Goal: Transaction & Acquisition: Purchase product/service

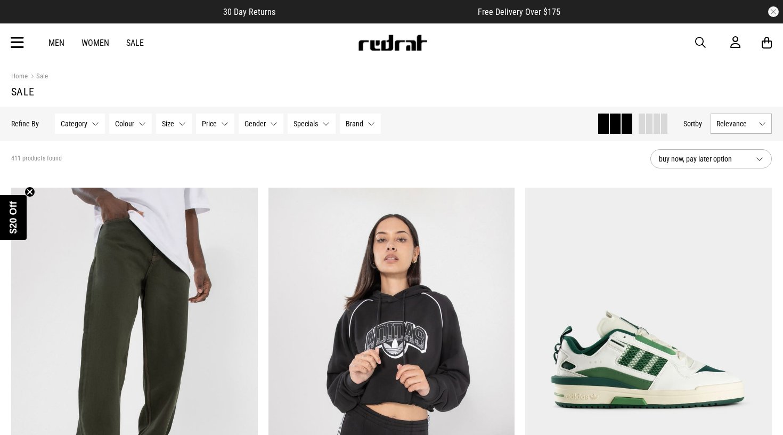
click at [730, 125] on span "Relevance" at bounding box center [735, 123] width 38 height 9
click at [738, 188] on li "Price (Lowest)" at bounding box center [741, 183] width 60 height 20
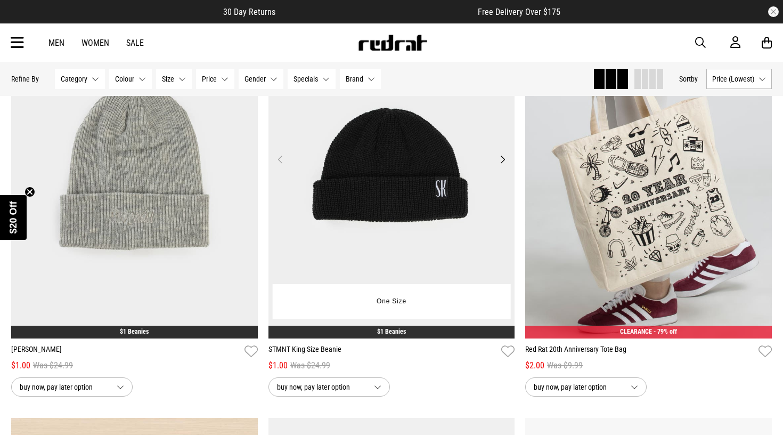
scroll to position [618, 0]
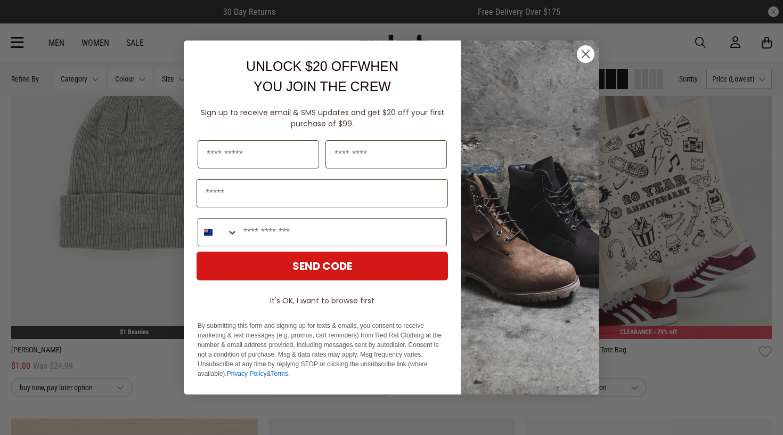
click at [586, 56] on circle "Close dialog" at bounding box center [586, 54] width 18 height 18
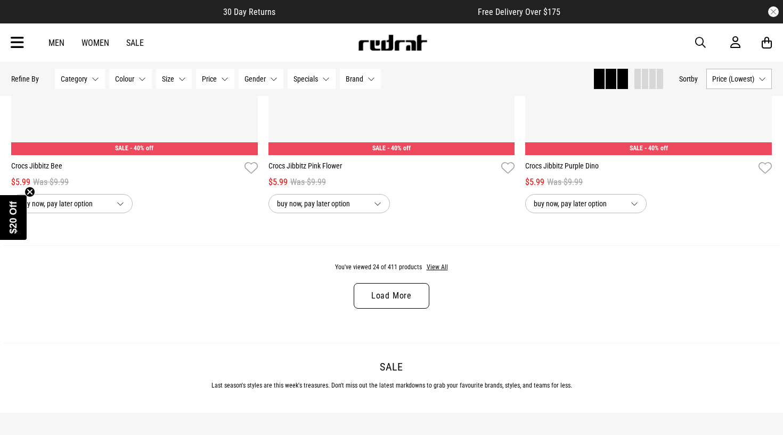
scroll to position [3339, 0]
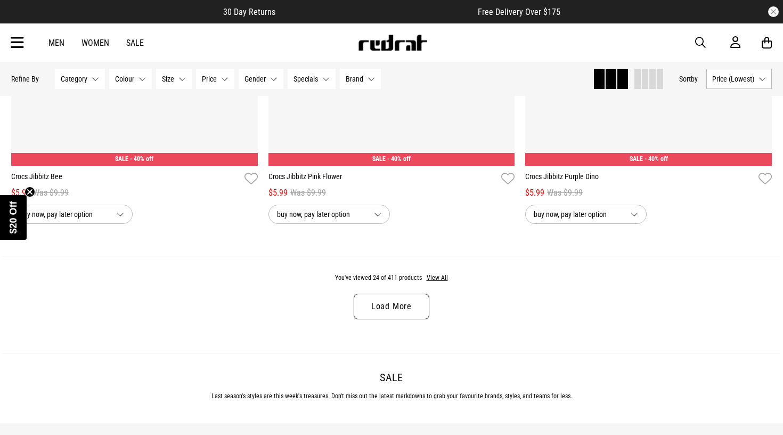
click at [416, 299] on link "Load More" at bounding box center [392, 306] width 76 height 26
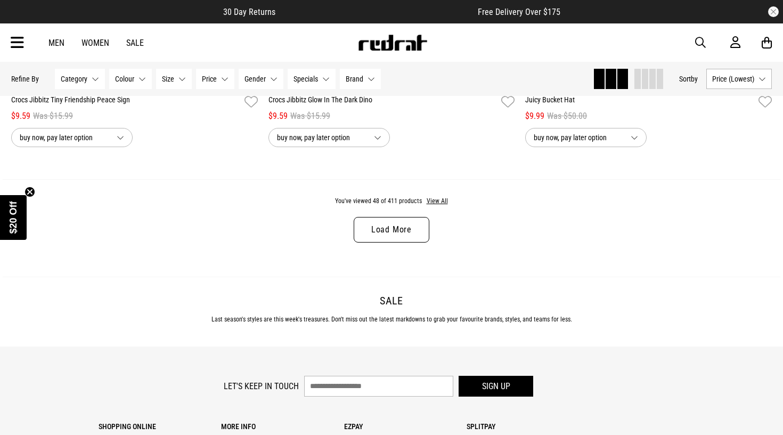
scroll to position [6810, 0]
click at [403, 232] on link "Load More" at bounding box center [392, 231] width 76 height 26
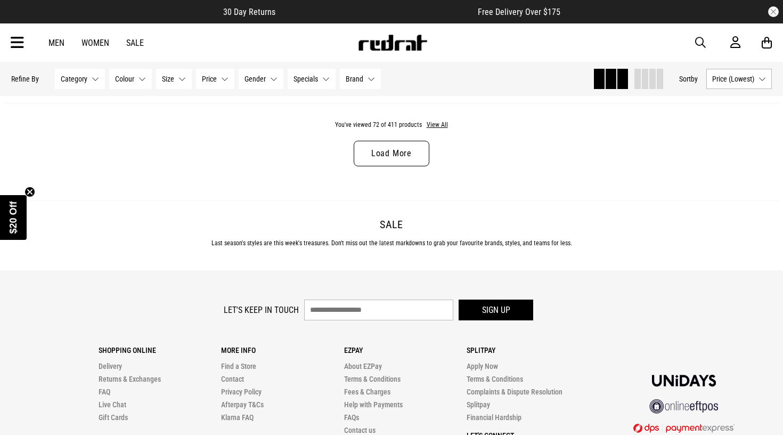
scroll to position [10250, 0]
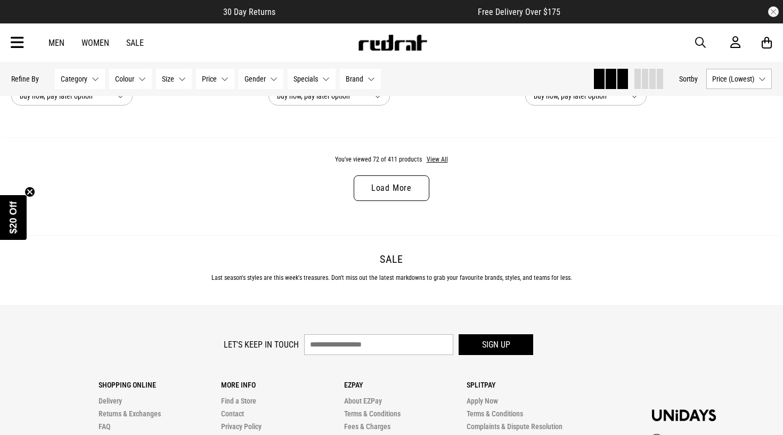
click at [397, 176] on link "Load More" at bounding box center [392, 188] width 76 height 26
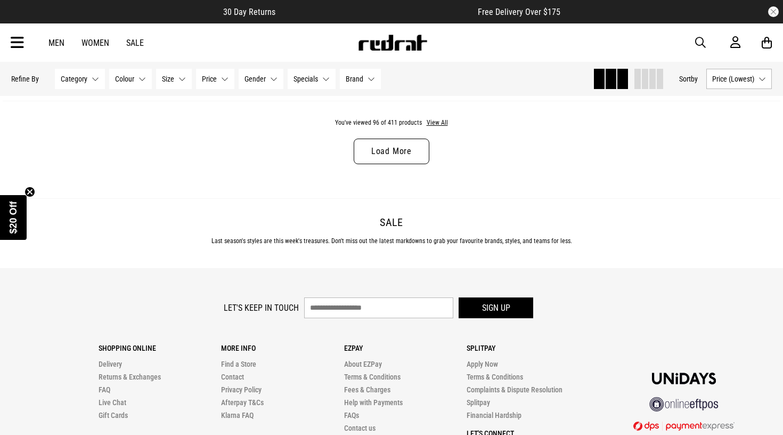
scroll to position [13680, 0]
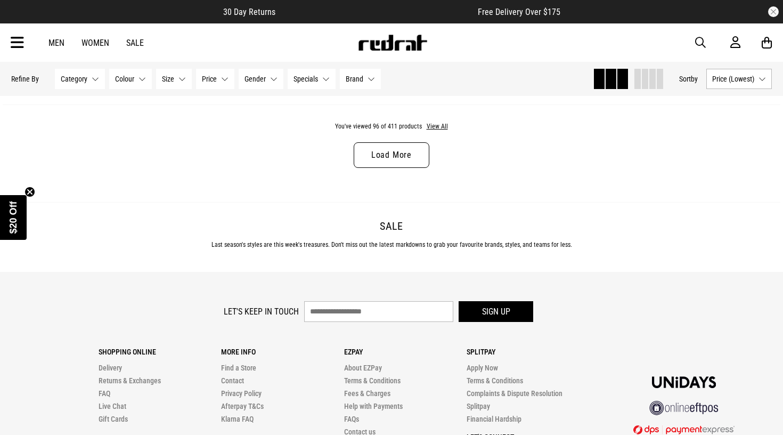
click at [379, 156] on link "Load More" at bounding box center [392, 155] width 76 height 26
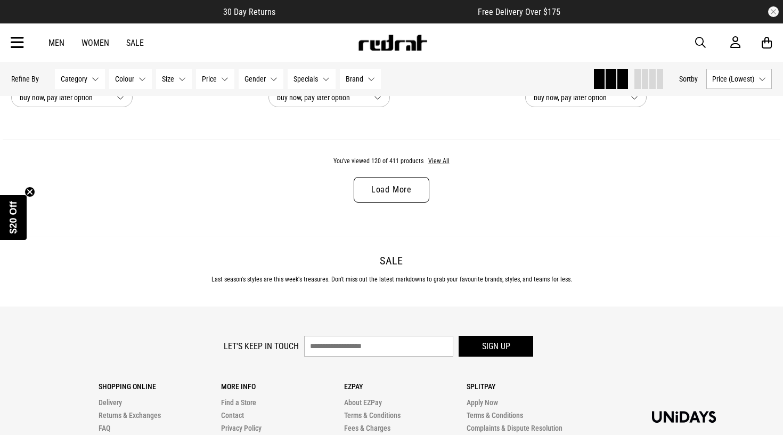
scroll to position [17045, 0]
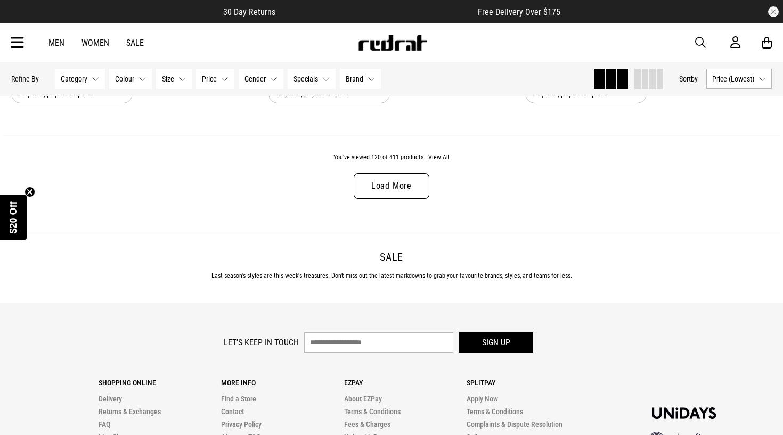
click at [368, 186] on link "Load More" at bounding box center [392, 186] width 76 height 26
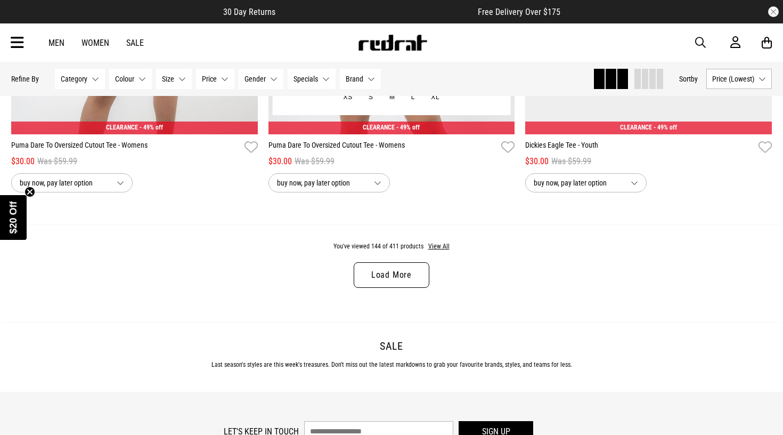
scroll to position [20392, 0]
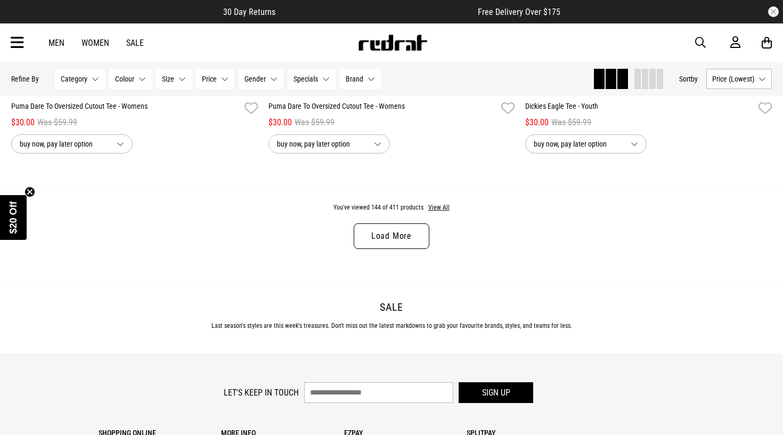
click at [374, 242] on link "Load More" at bounding box center [392, 236] width 76 height 26
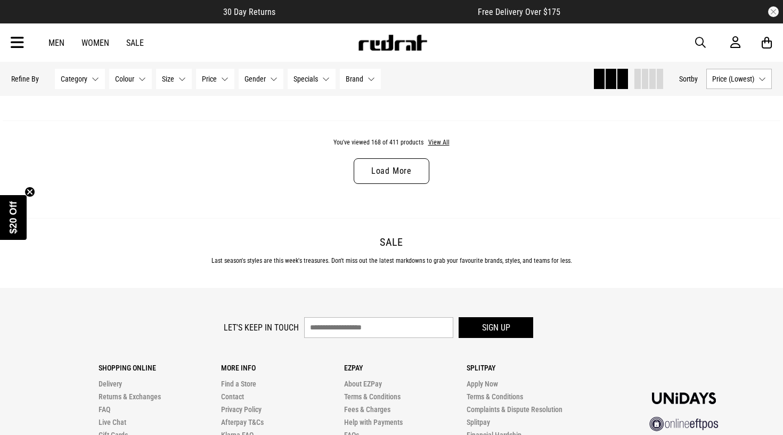
scroll to position [23908, 0]
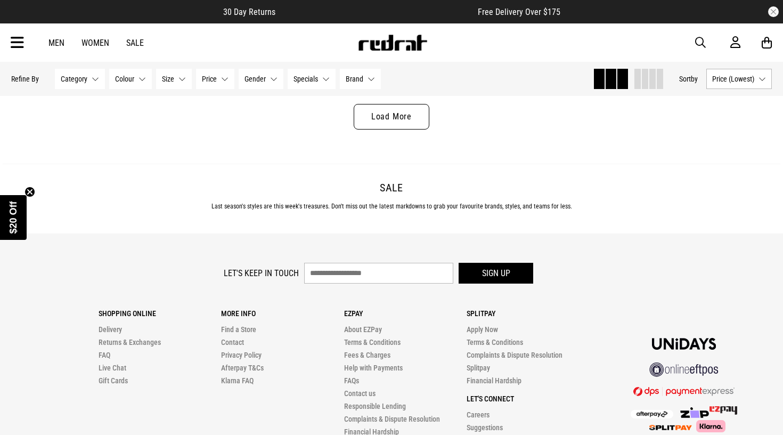
click at [388, 112] on link "Load More" at bounding box center [392, 117] width 76 height 26
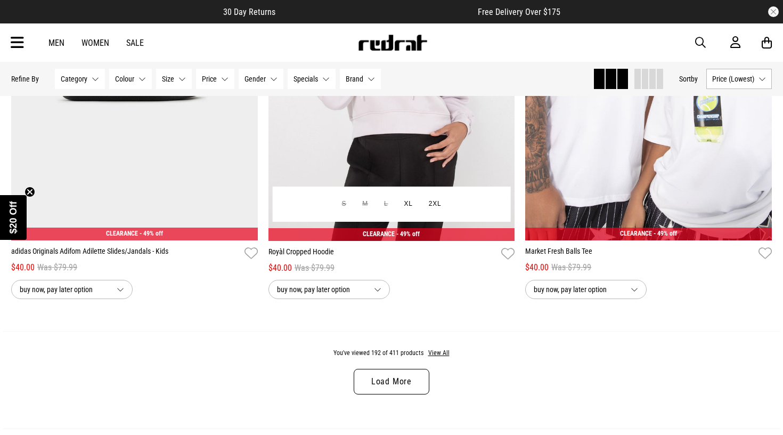
scroll to position [27171, 0]
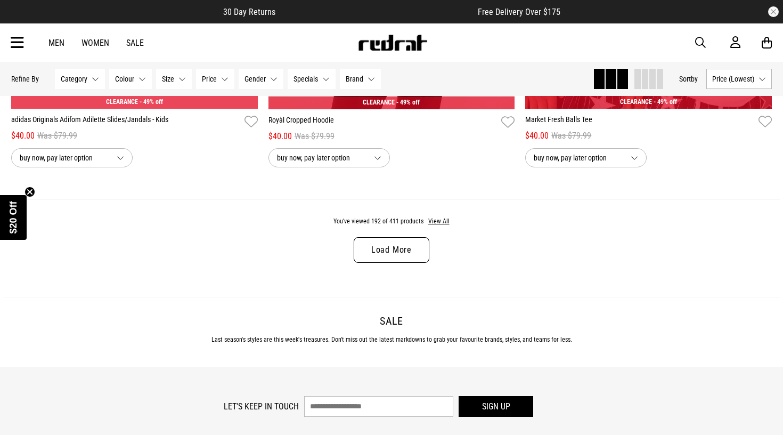
click at [379, 244] on link "Load More" at bounding box center [392, 250] width 76 height 26
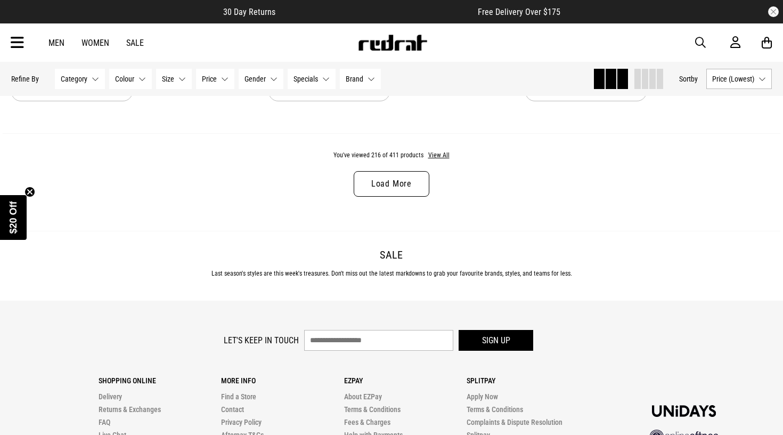
scroll to position [30636, 0]
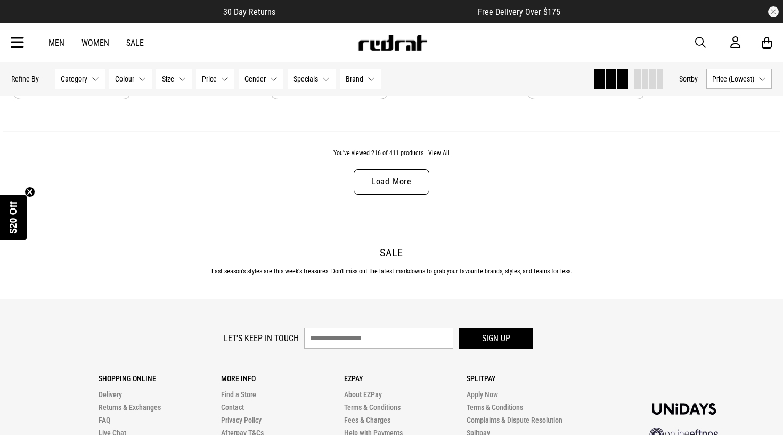
click at [376, 176] on link "Load More" at bounding box center [392, 182] width 76 height 26
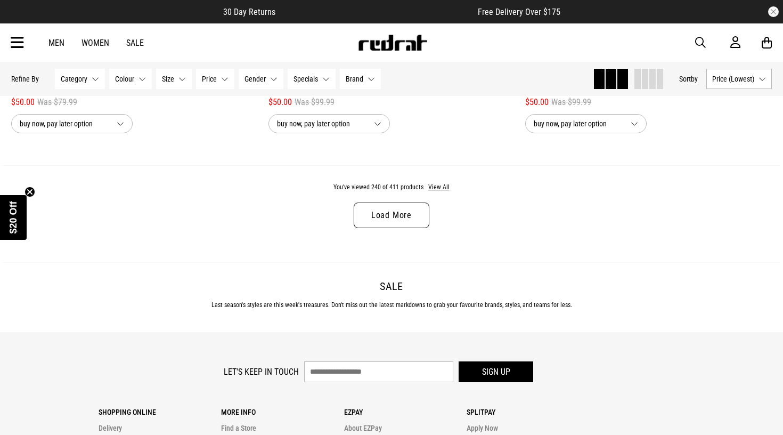
scroll to position [33998, 0]
click at [409, 213] on link "Load More" at bounding box center [392, 216] width 76 height 26
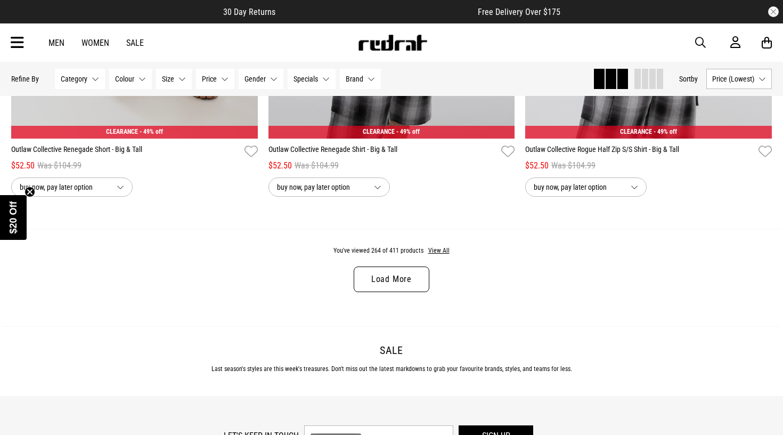
scroll to position [37329, 0]
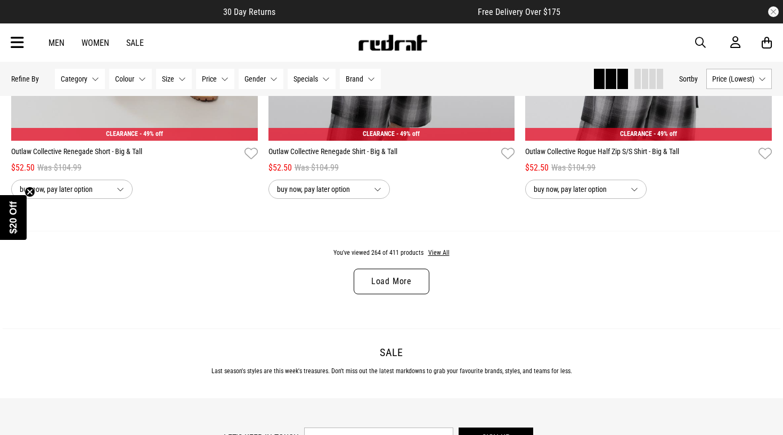
click at [396, 279] on link "Load More" at bounding box center [392, 281] width 76 height 26
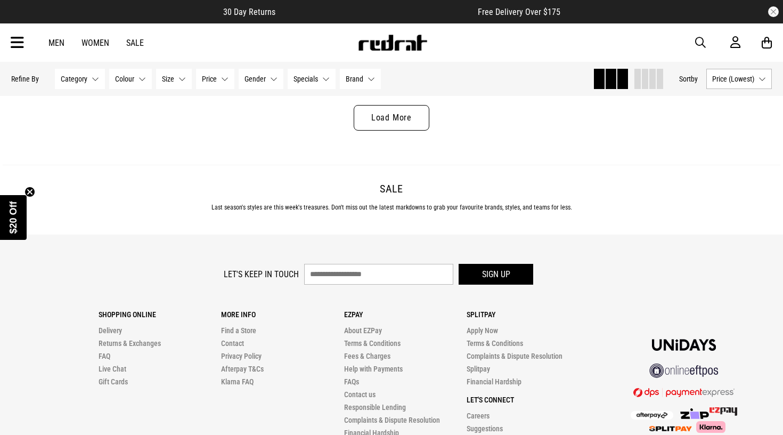
scroll to position [40886, 0]
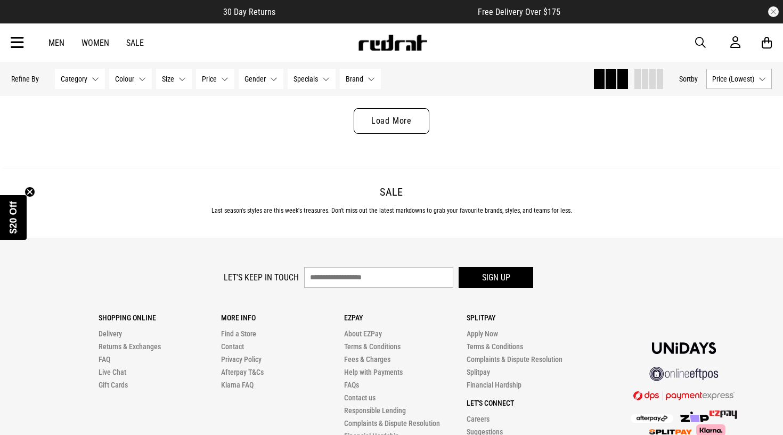
click at [401, 135] on div "You've viewed 288 of 411 products View All Load More" at bounding box center [392, 118] width 778 height 97
click at [385, 125] on link "Load More" at bounding box center [392, 121] width 76 height 26
click at [385, 125] on div "You've viewed 288 of 411 products View All Load More" at bounding box center [392, 118] width 778 height 97
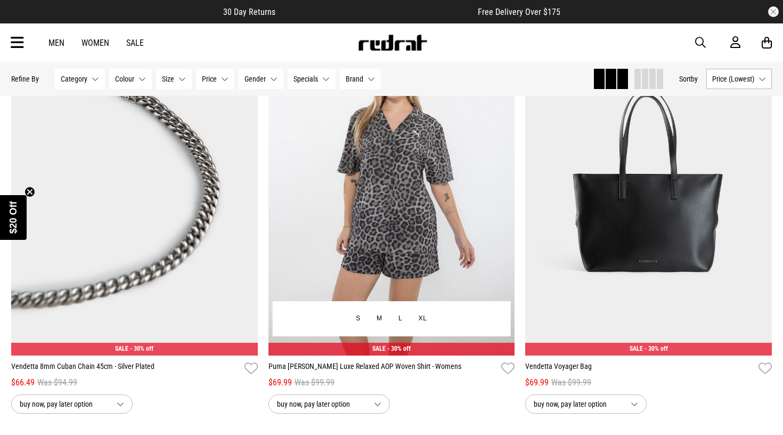
scroll to position [42620, 0]
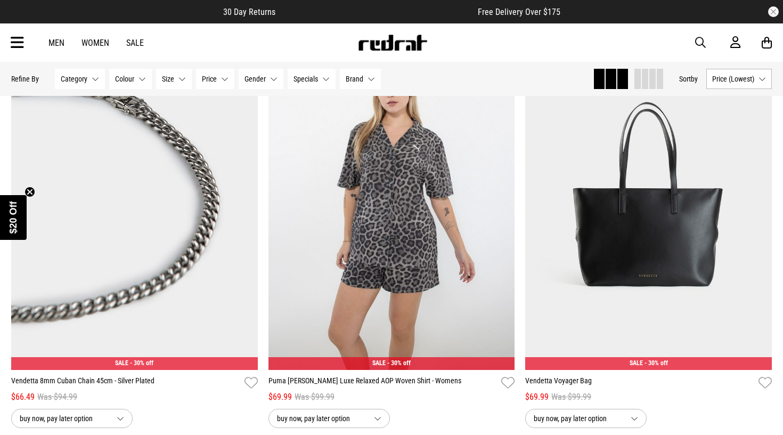
click at [705, 43] on span "button" at bounding box center [700, 42] width 11 height 13
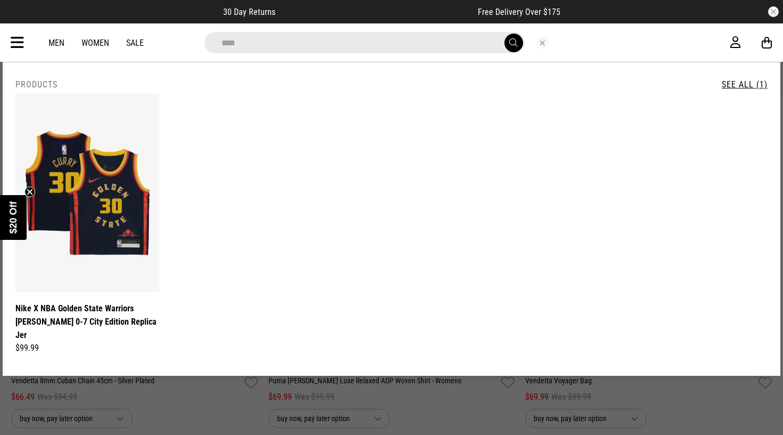
type input "****"
click at [513, 43] on button "submit" at bounding box center [513, 43] width 19 height 19
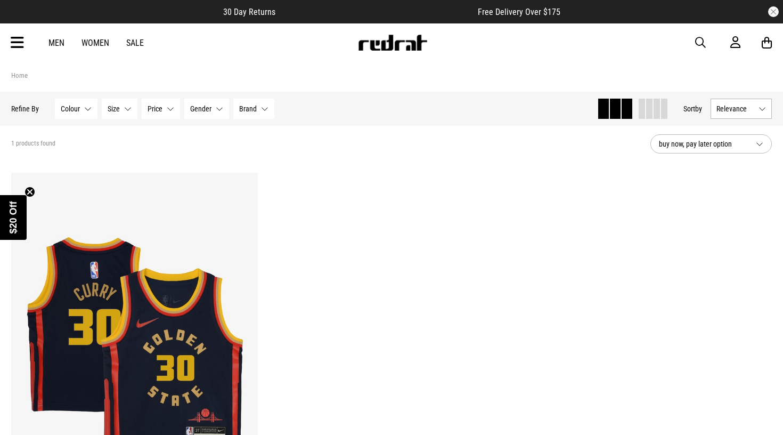
click at [21, 39] on icon at bounding box center [17, 43] width 13 height 18
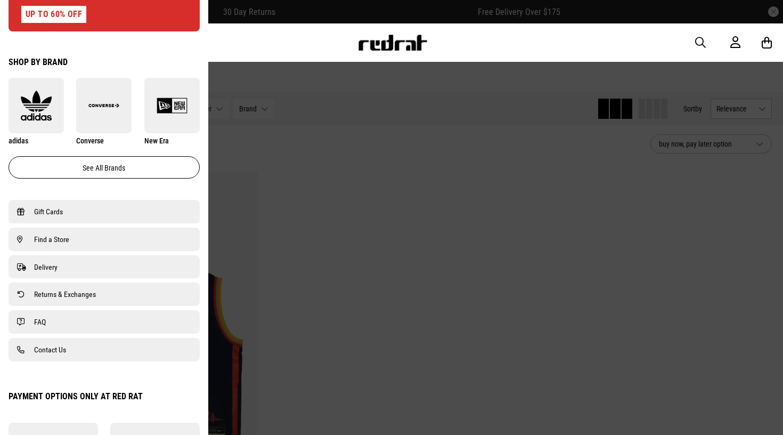
scroll to position [577, 0]
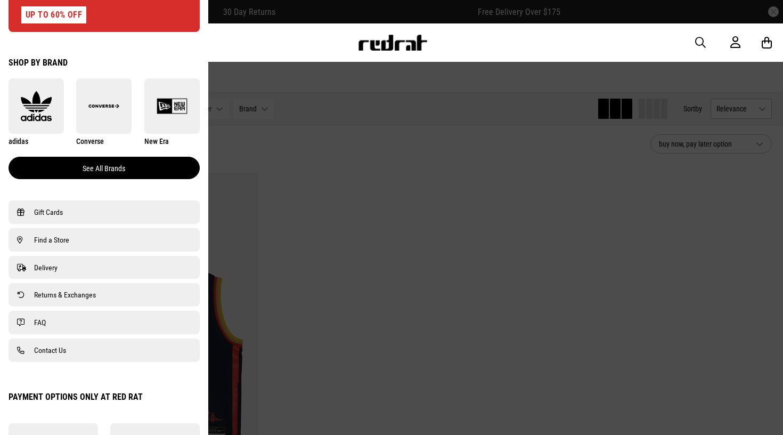
click at [84, 169] on link "See all brands" at bounding box center [104, 168] width 191 height 22
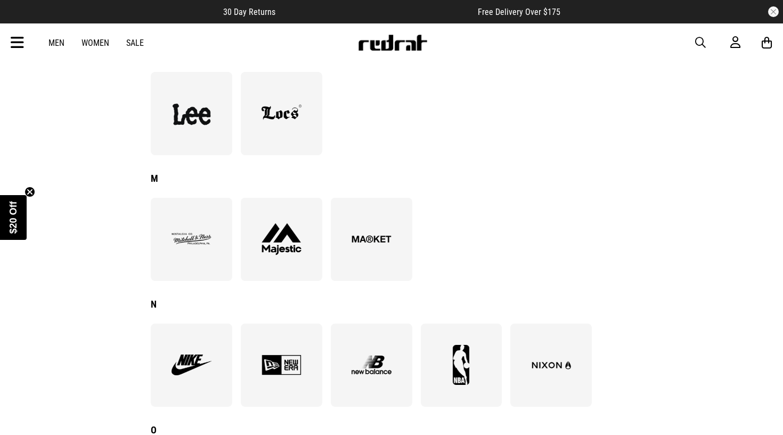
scroll to position [776, 0]
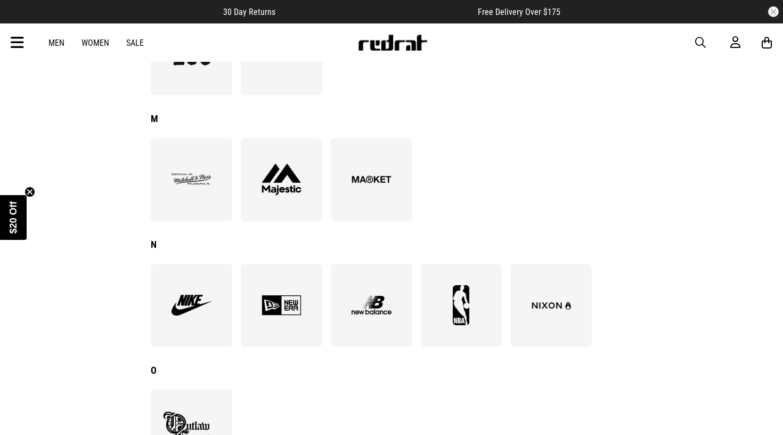
click at [164, 308] on img at bounding box center [191, 305] width 58 height 40
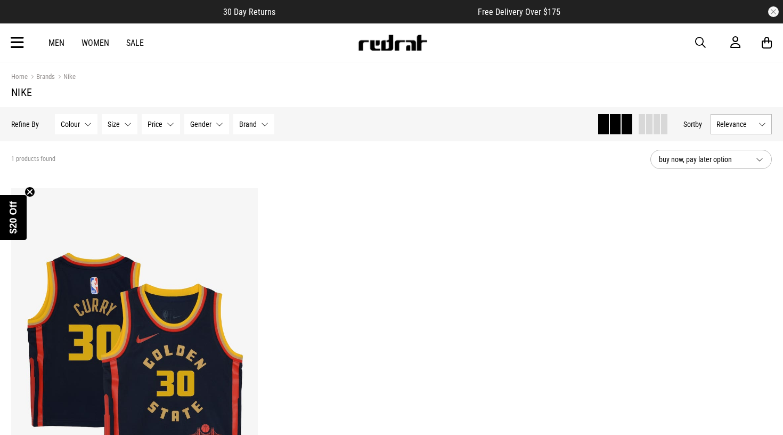
click at [80, 45] on div "Men Women Sale" at bounding box center [96, 43] width 112 height 10
click at [84, 44] on link "Women" at bounding box center [95, 43] width 28 height 10
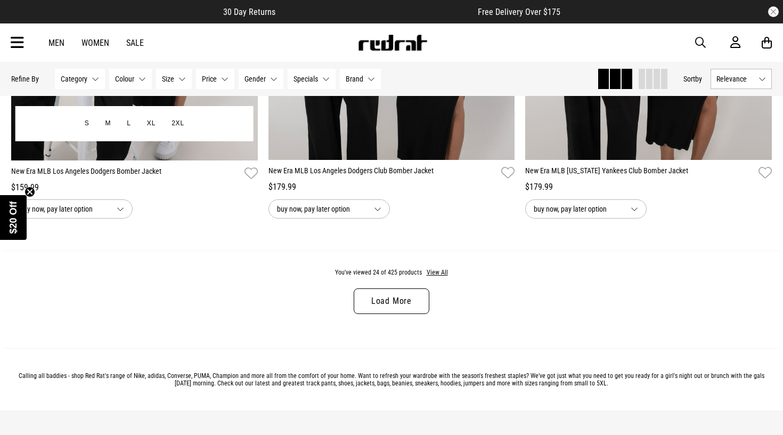
scroll to position [3360, 0]
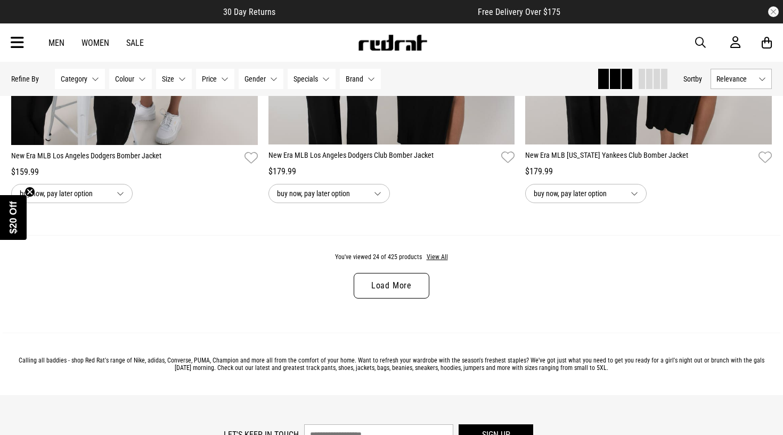
click at [376, 282] on link "Load More" at bounding box center [392, 286] width 76 height 26
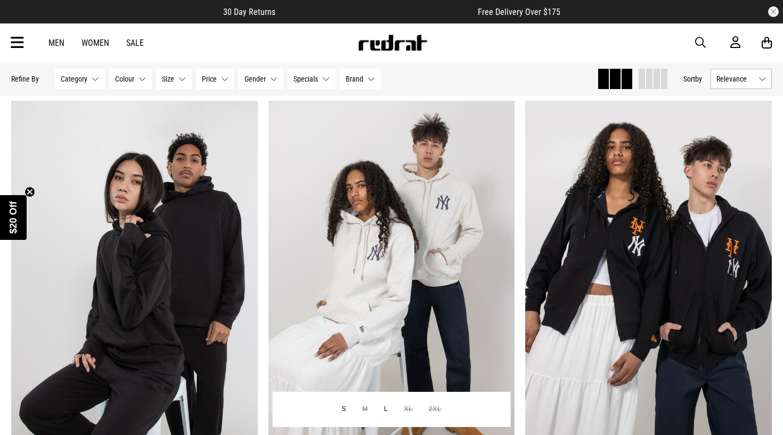
scroll to position [6449, 0]
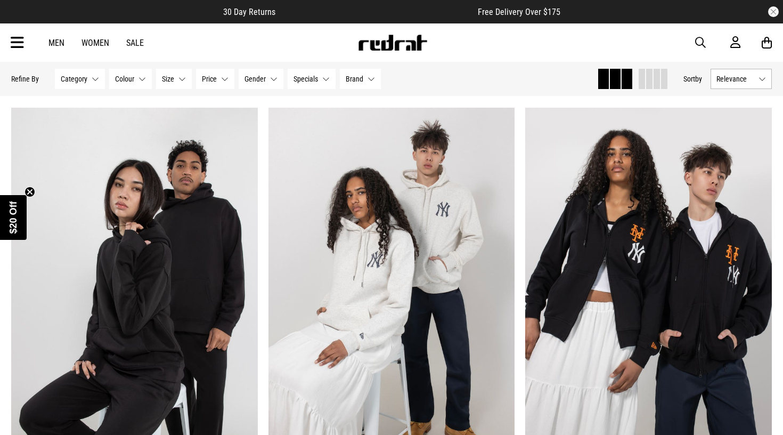
click at [21, 45] on icon at bounding box center [17, 43] width 13 height 18
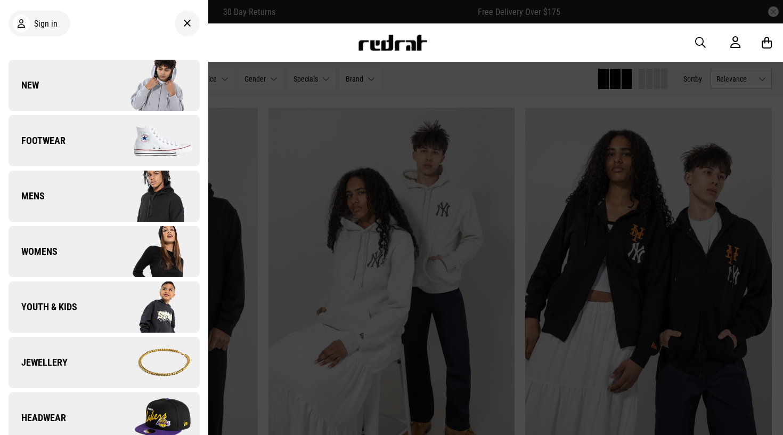
click at [82, 250] on link "Womens" at bounding box center [104, 251] width 191 height 51
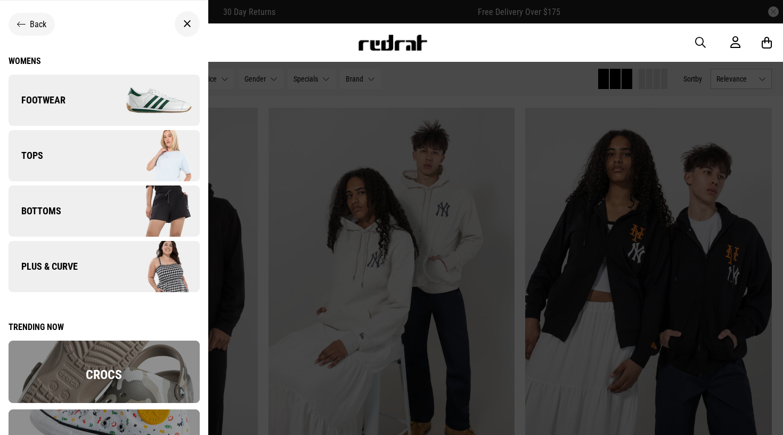
click at [699, 46] on span "button" at bounding box center [700, 42] width 11 height 13
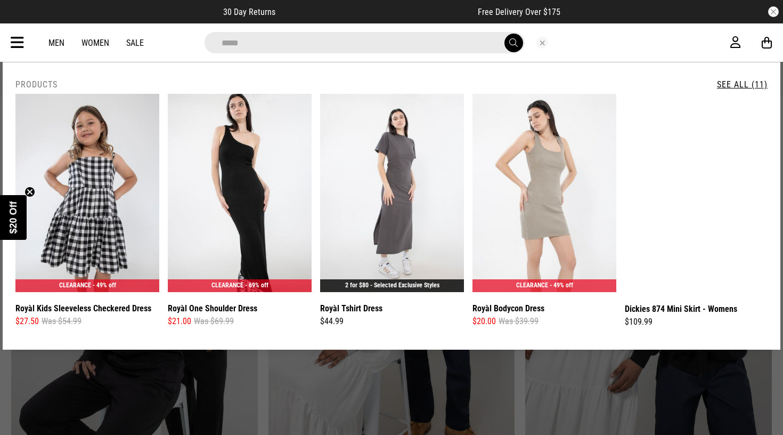
type input "*****"
click at [513, 43] on button "submit" at bounding box center [513, 43] width 19 height 19
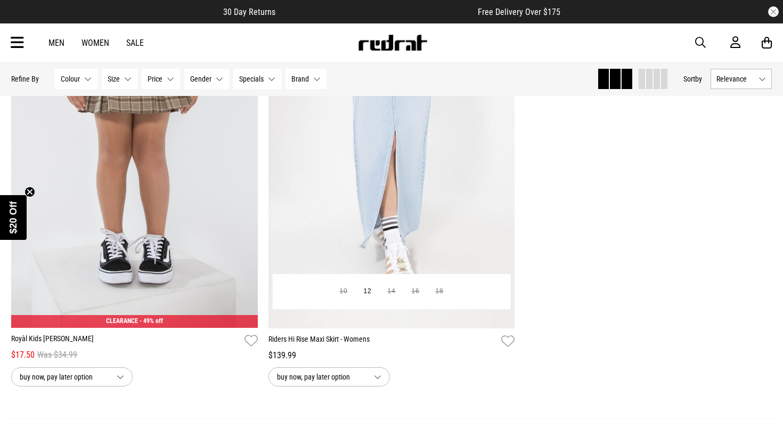
scroll to position [1496, 0]
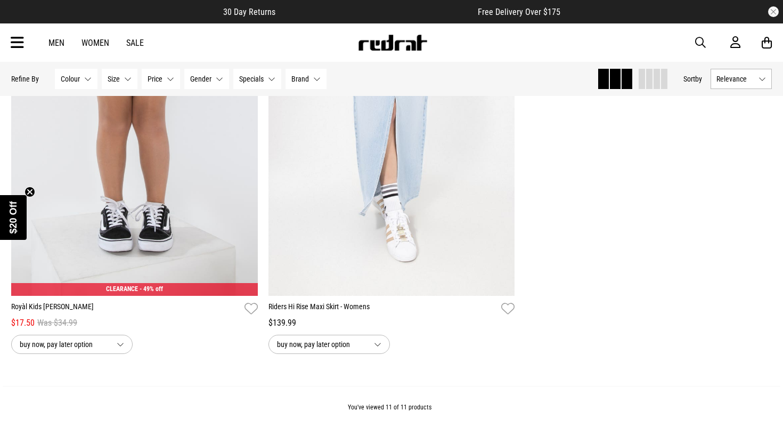
click at [696, 37] on span "button" at bounding box center [700, 42] width 11 height 13
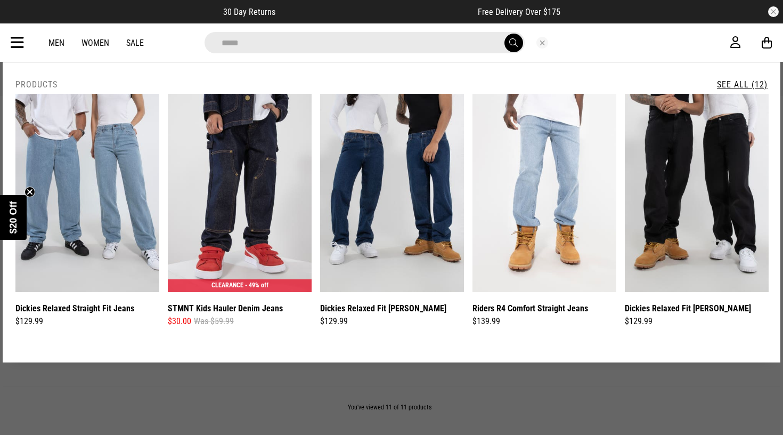
type input "*****"
click at [513, 43] on button "submit" at bounding box center [513, 43] width 19 height 19
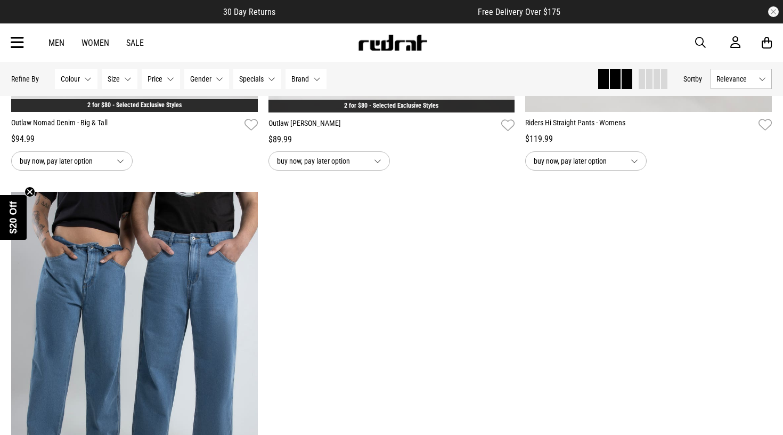
scroll to position [1307, 0]
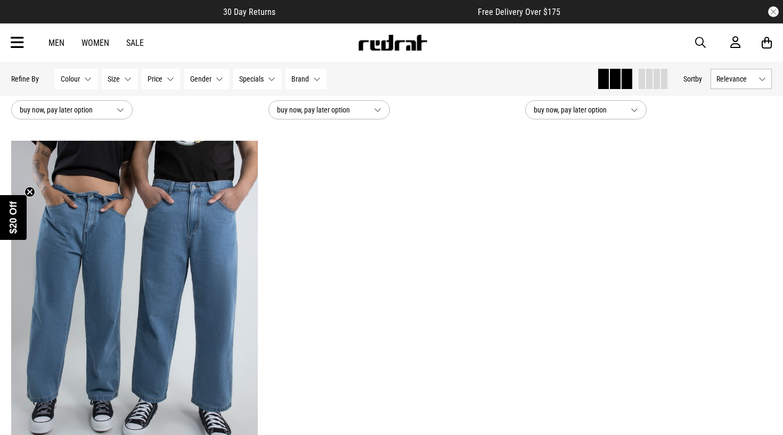
click at [16, 47] on icon at bounding box center [17, 43] width 13 height 18
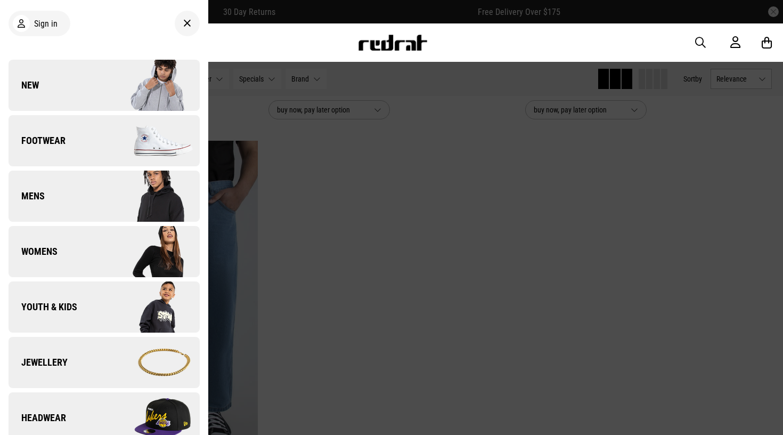
click at [90, 262] on link "Womens" at bounding box center [104, 251] width 191 height 51
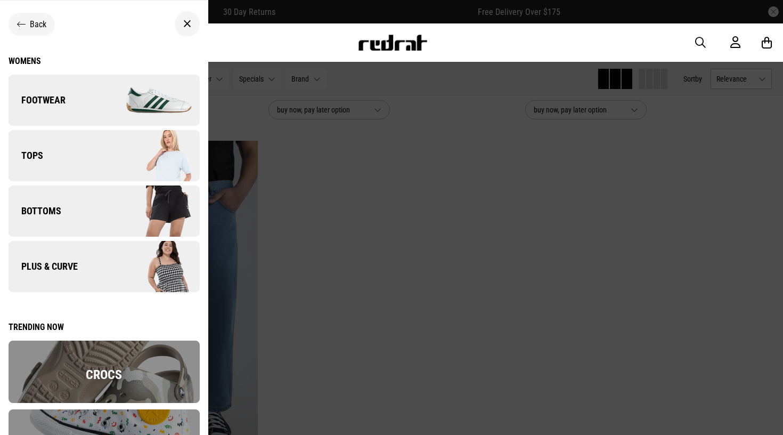
click at [80, 153] on link "Tops" at bounding box center [104, 155] width 191 height 51
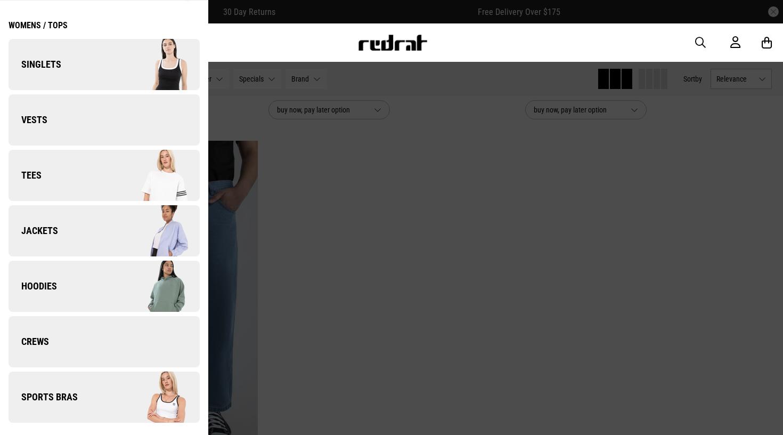
scroll to position [36, 0]
click at [71, 191] on link "Tees" at bounding box center [104, 175] width 191 height 51
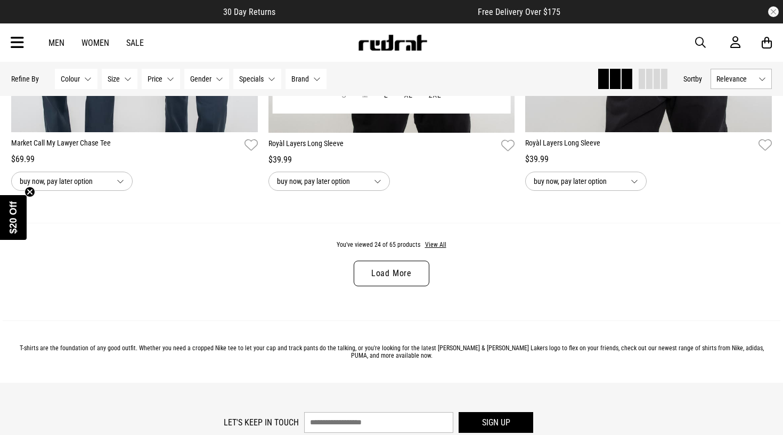
scroll to position [3374, 0]
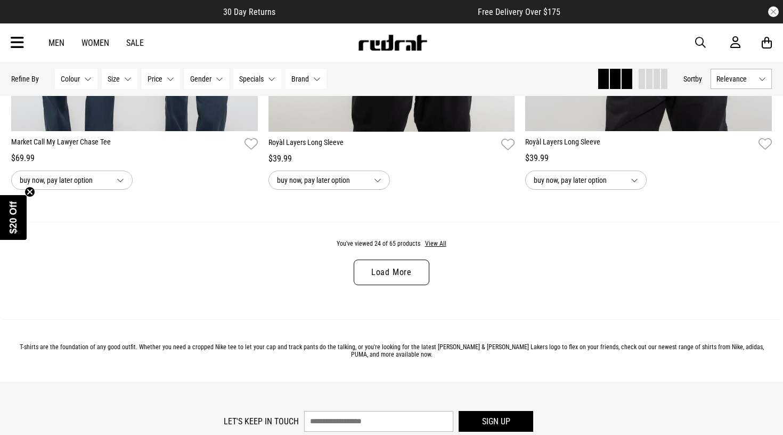
click at [399, 272] on link "Load More" at bounding box center [392, 272] width 76 height 26
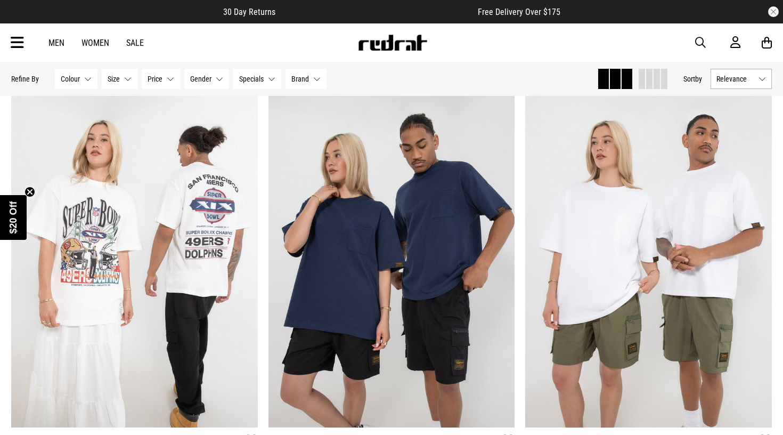
scroll to position [4860, 0]
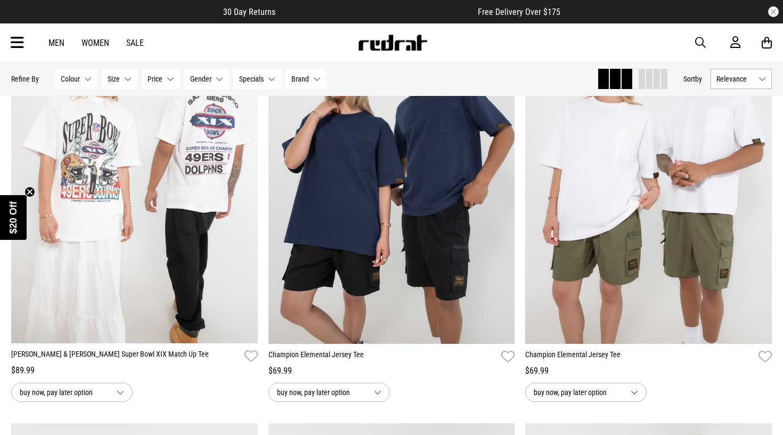
click at [751, 83] on span "Relevance" at bounding box center [735, 79] width 38 height 9
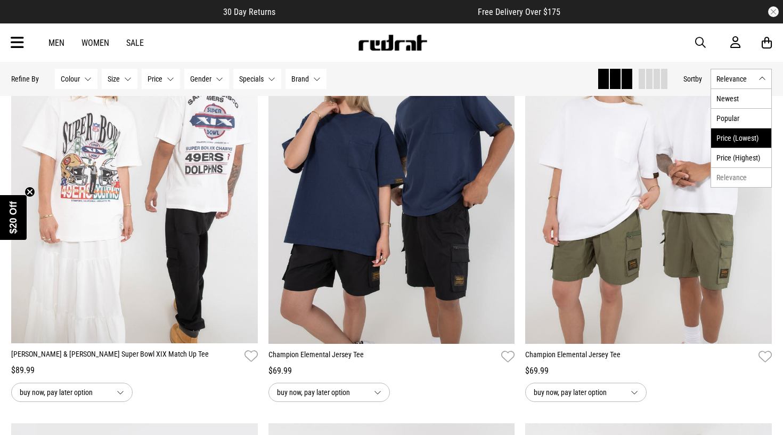
click at [729, 141] on li "Price (Lowest)" at bounding box center [741, 138] width 60 height 20
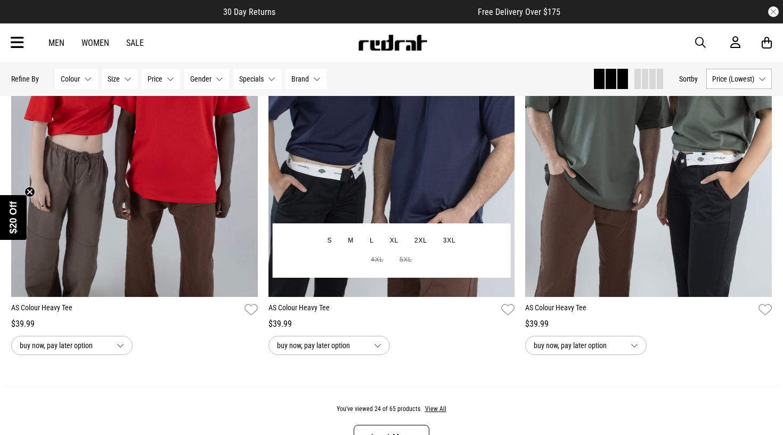
scroll to position [3292, 0]
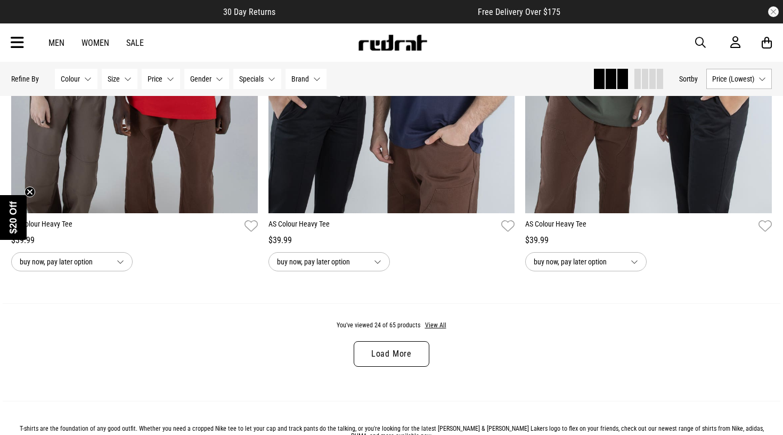
click at [377, 350] on link "Load More" at bounding box center [392, 354] width 76 height 26
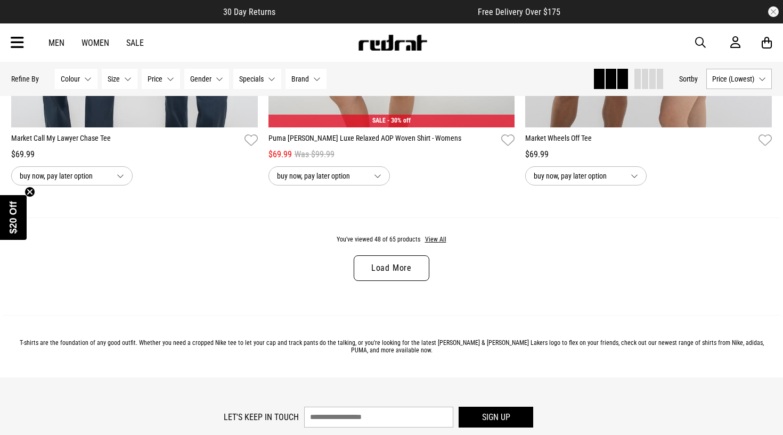
scroll to position [6775, 0]
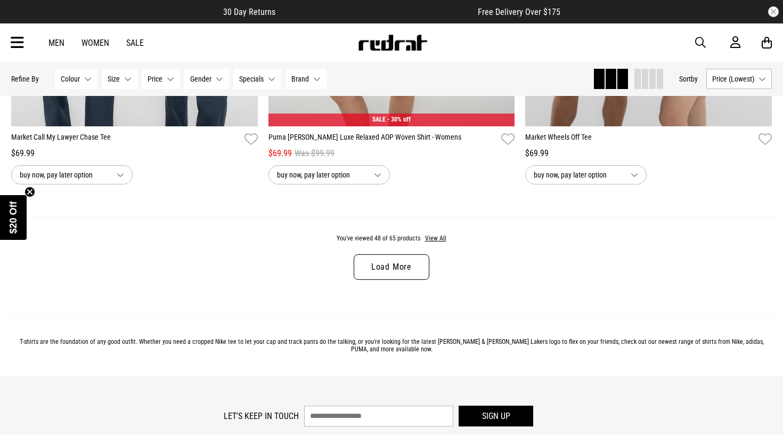
click at [364, 272] on link "Load More" at bounding box center [392, 267] width 76 height 26
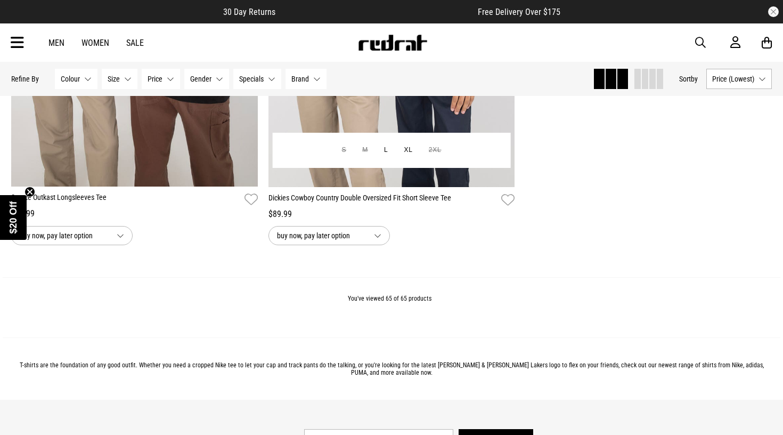
scroll to position [9320, 0]
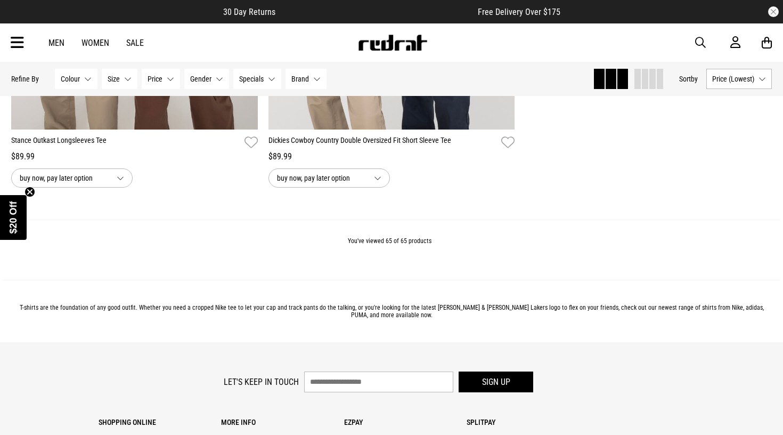
click at [125, 42] on div "Men Women Sale" at bounding box center [96, 43] width 112 height 10
click at [129, 42] on link "Sale" at bounding box center [135, 43] width 18 height 10
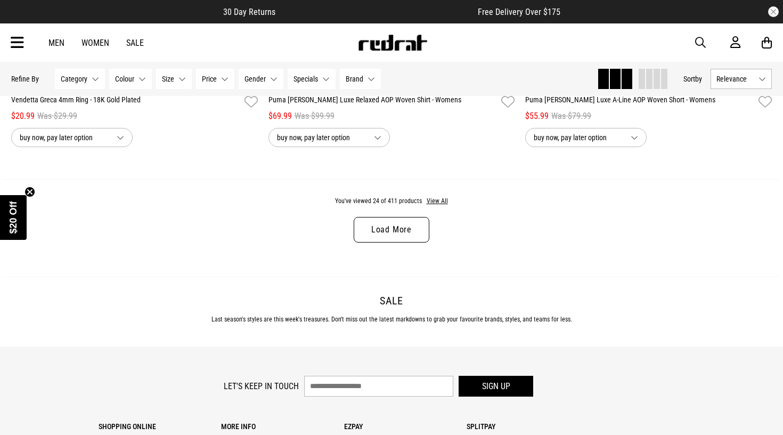
scroll to position [3414, 0]
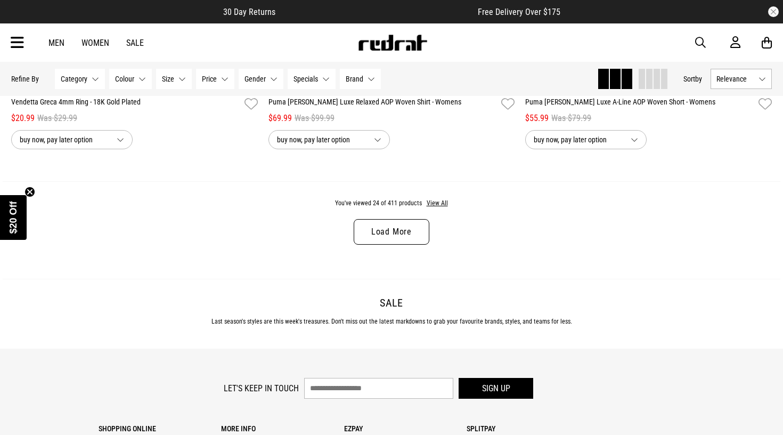
click at [373, 229] on link "Load More" at bounding box center [392, 232] width 76 height 26
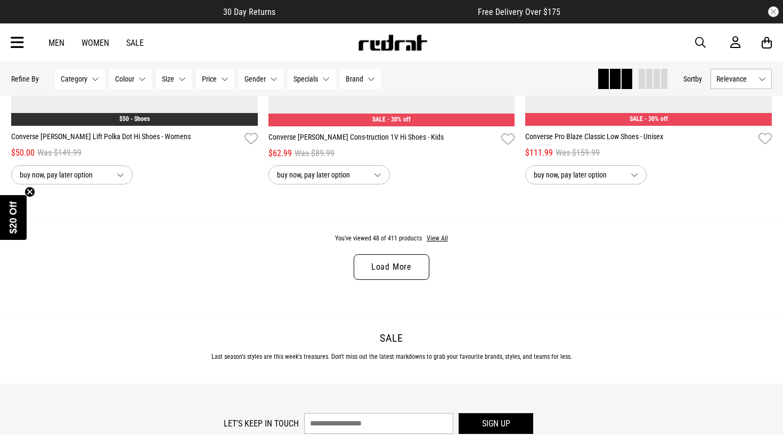
scroll to position [6749, 0]
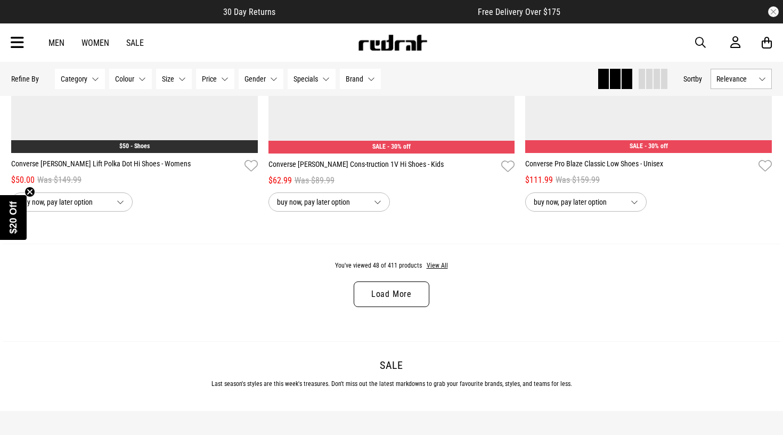
click at [405, 299] on link "Load More" at bounding box center [392, 294] width 76 height 26
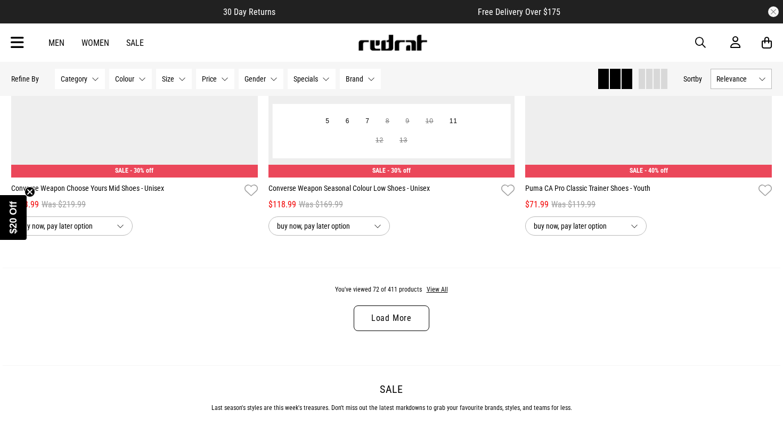
scroll to position [10253, 0]
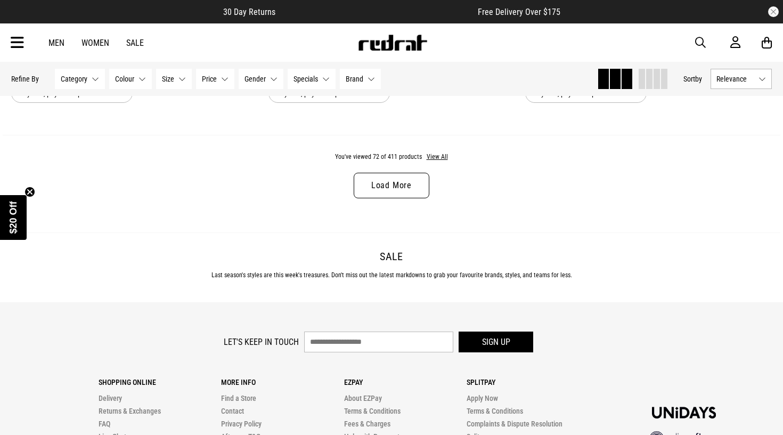
click at [378, 183] on link "Load More" at bounding box center [392, 186] width 76 height 26
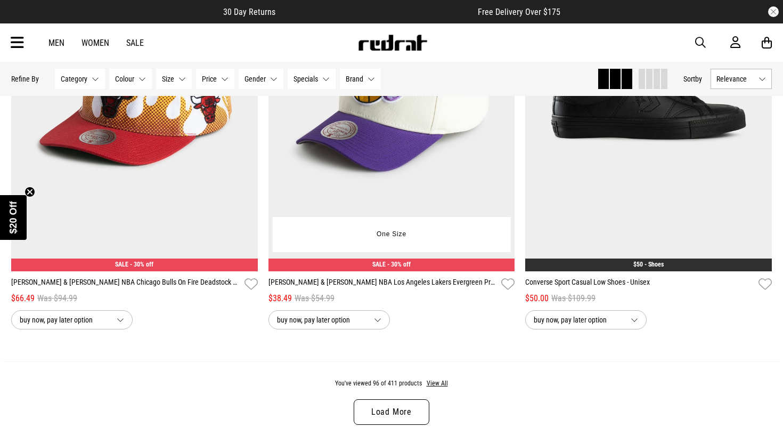
scroll to position [13416, 0]
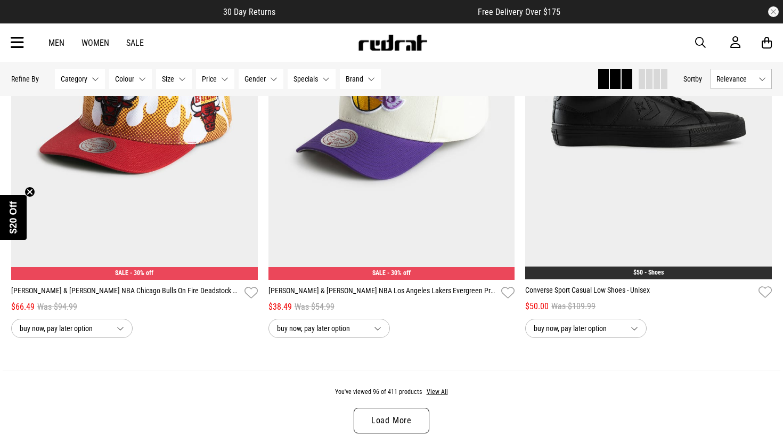
click at [75, 79] on span "Category" at bounding box center [74, 79] width 27 height 9
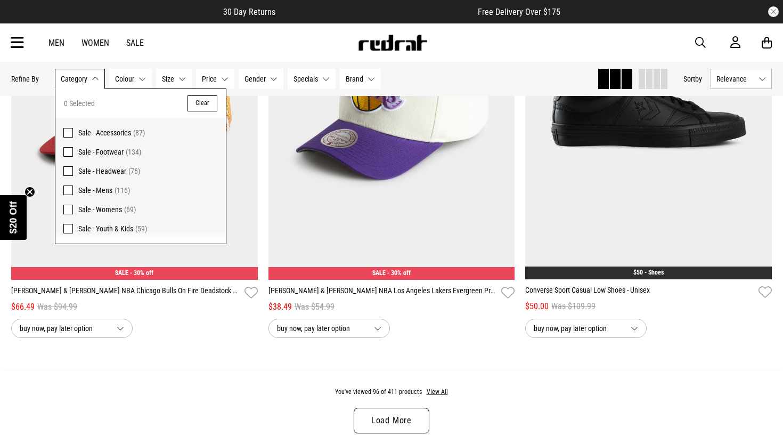
click at [83, 153] on span "Sale - Footwear" at bounding box center [100, 152] width 45 height 9
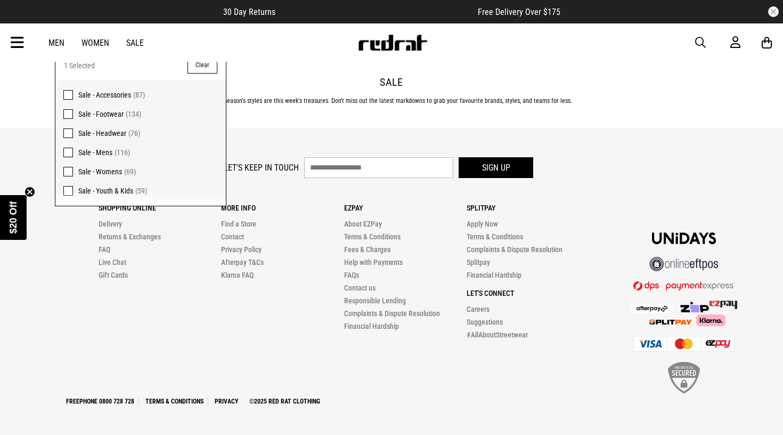
scroll to position [3646, 0]
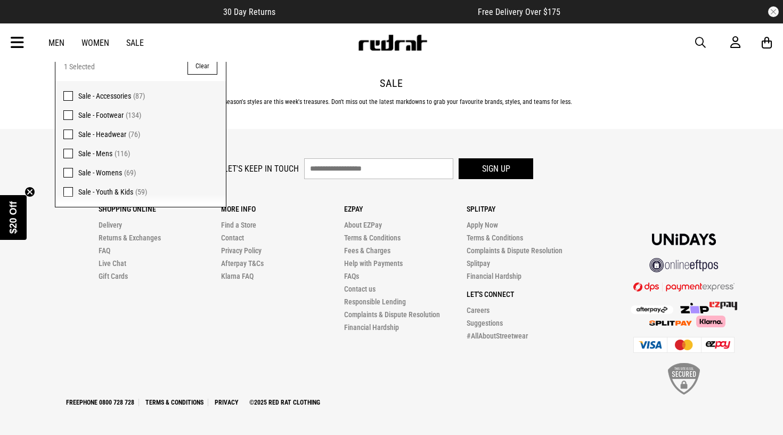
click at [621, 198] on div at bounding box center [669, 290] width 160 height 212
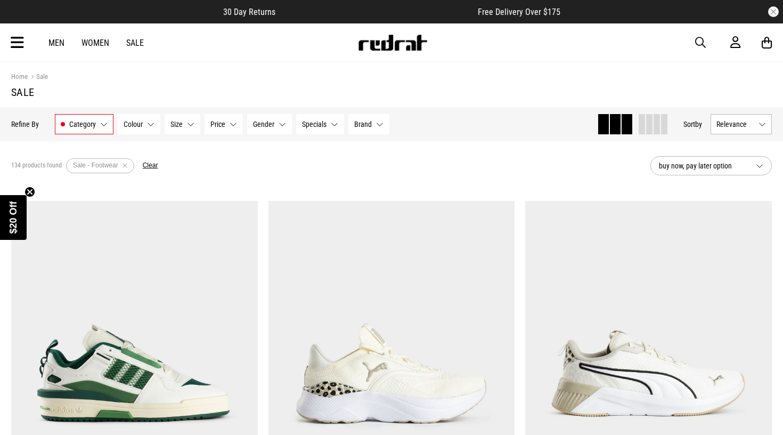
scroll to position [0, 0]
click at [267, 121] on span "Gender" at bounding box center [263, 124] width 21 height 9
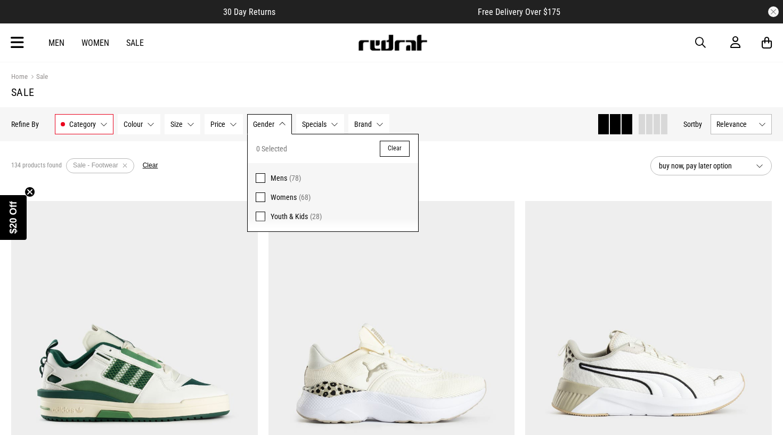
click at [283, 197] on span "Womens" at bounding box center [284, 197] width 26 height 9
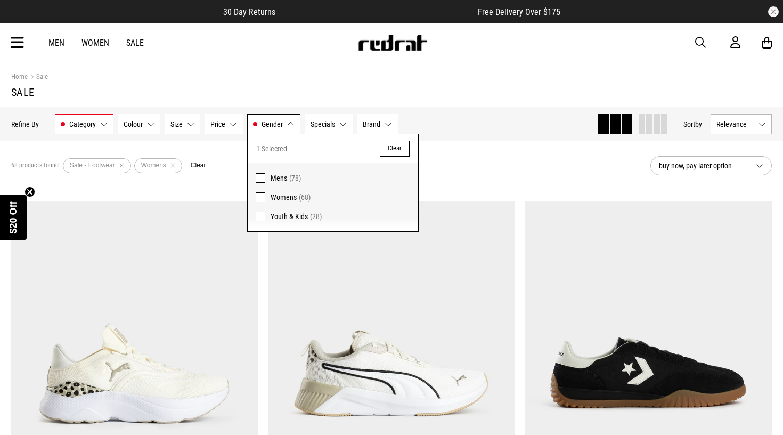
click at [529, 177] on div "68 products found Active Filters Sale - Footwear Womens Clear" at bounding box center [326, 166] width 631 height 32
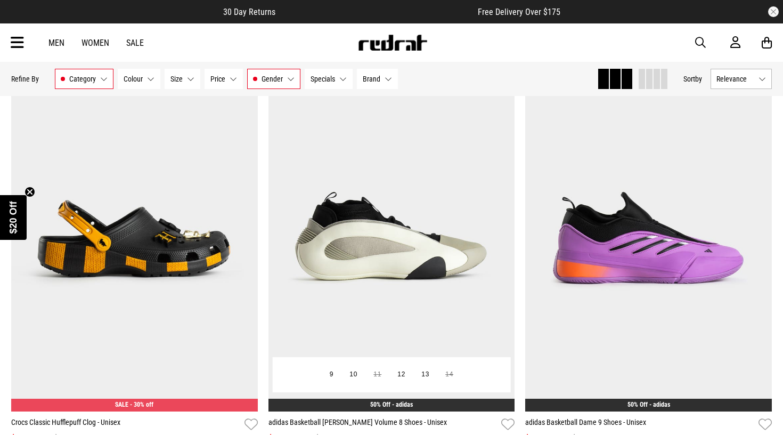
scroll to position [3428, 0]
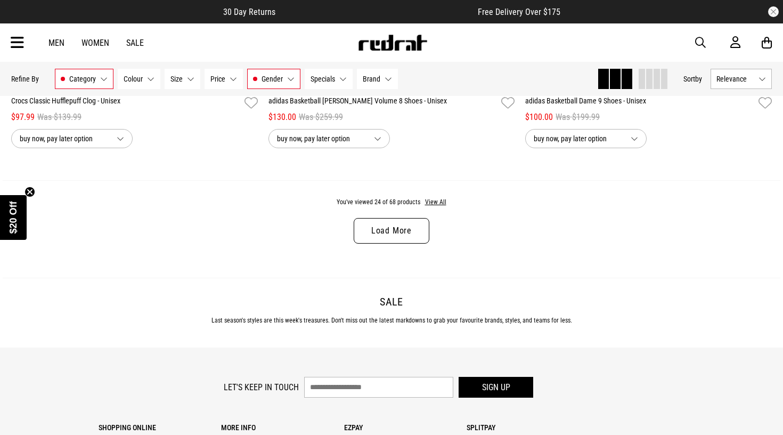
click at [405, 244] on div "You've viewed 24 of 68 products View All Load More" at bounding box center [392, 228] width 778 height 97
click at [396, 240] on link "Load More" at bounding box center [392, 231] width 76 height 26
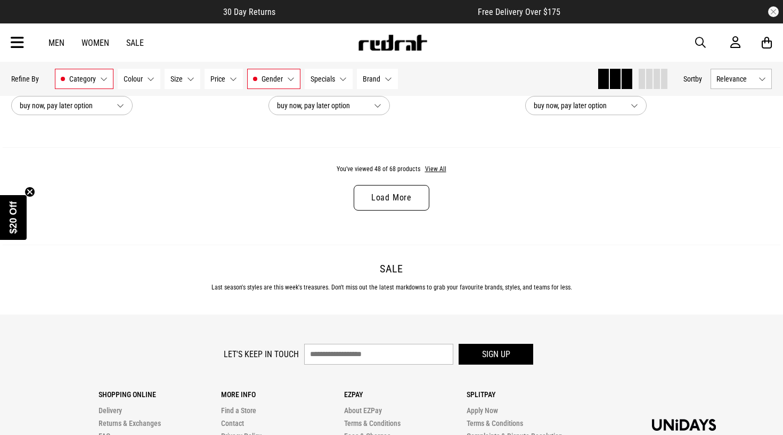
scroll to position [6857, 0]
click at [368, 197] on link "Load More" at bounding box center [392, 197] width 76 height 26
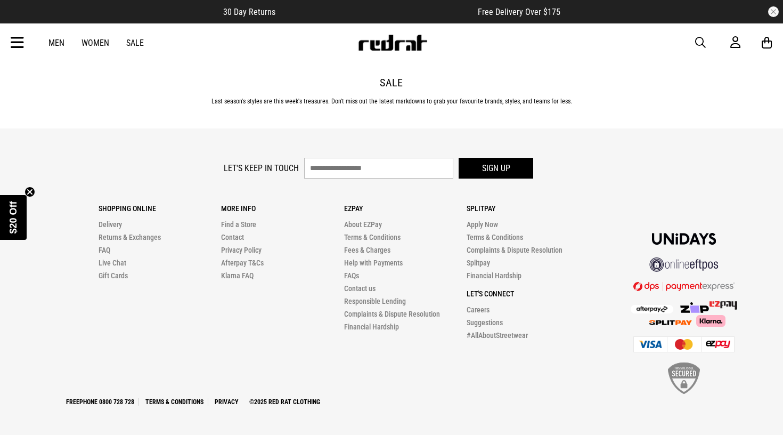
scroll to position [9976, 0]
click at [18, 44] on icon at bounding box center [17, 43] width 13 height 18
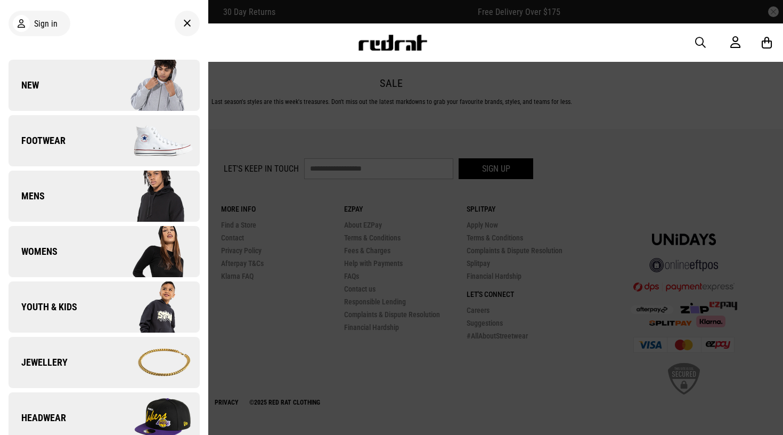
click at [63, 91] on link "New" at bounding box center [104, 85] width 191 height 51
